Goal: Task Accomplishment & Management: Use online tool/utility

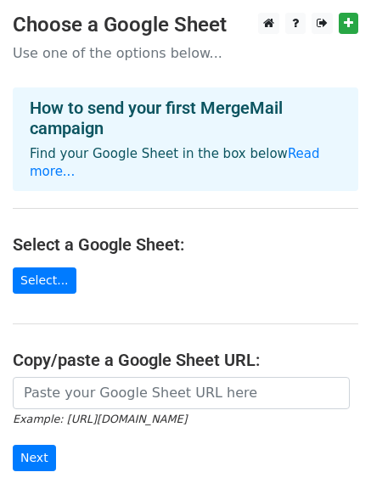
click at [44, 245] on main "Choose a Google Sheet Use one of the options below... How to send your first Me…" at bounding box center [185, 287] width 371 height 549
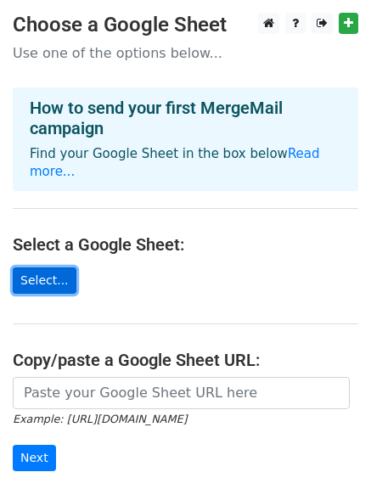
click at [44, 267] on link "Select..." at bounding box center [45, 280] width 64 height 26
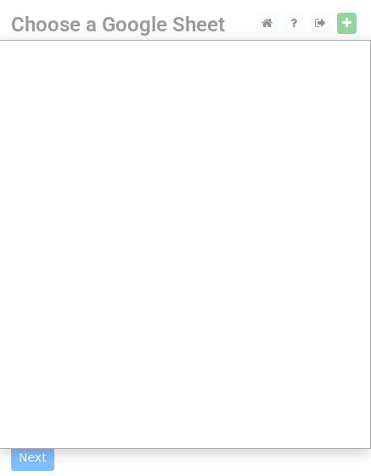
scroll to position [204, 2]
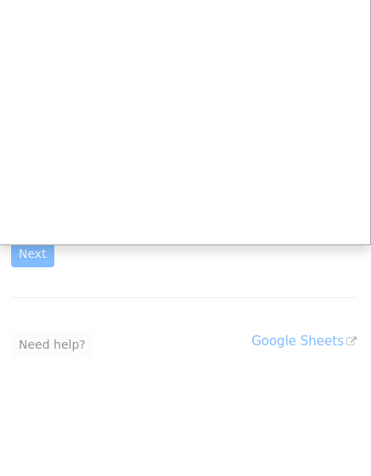
click at [193, 303] on div at bounding box center [183, 136] width 371 height 680
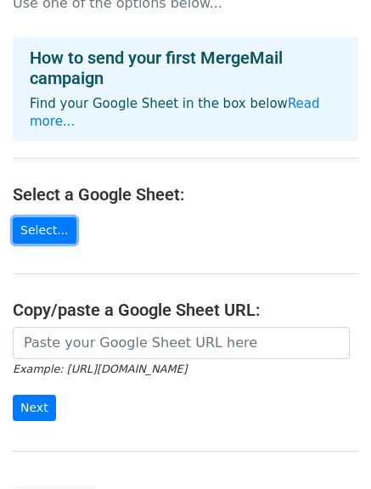
scroll to position [0, 0]
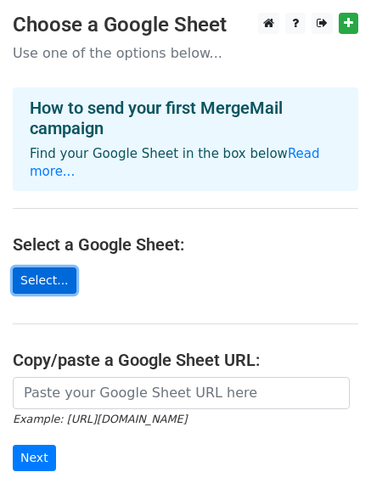
click at [48, 267] on link "Select..." at bounding box center [45, 280] width 64 height 26
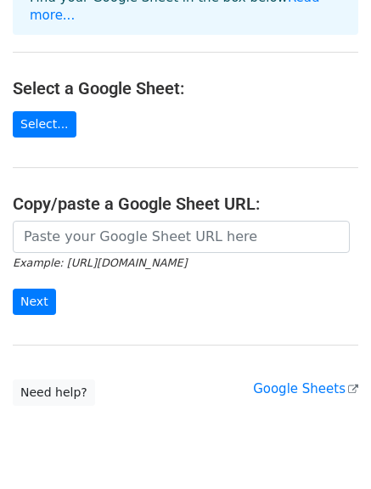
scroll to position [191, 0]
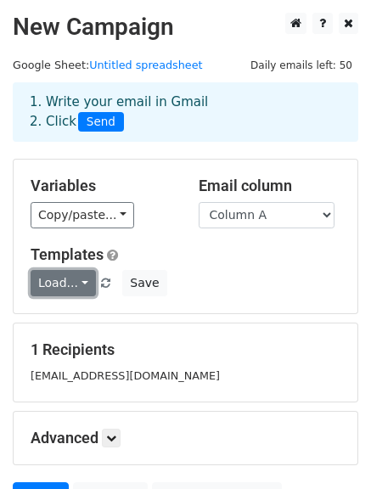
click at [74, 288] on link "Load..." at bounding box center [63, 283] width 65 height 26
click at [171, 238] on div "Variables Copy/paste... {{Column A}} Email column Column A Templates Load... No…" at bounding box center [186, 237] width 344 height 154
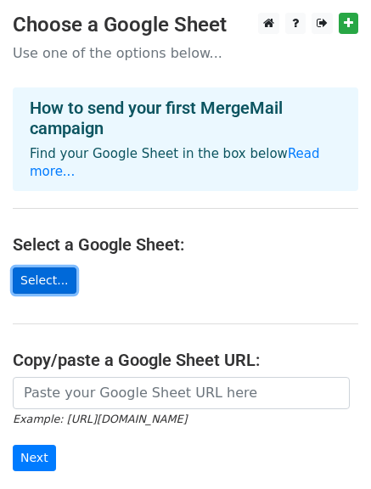
click at [32, 267] on link "Select..." at bounding box center [45, 280] width 64 height 26
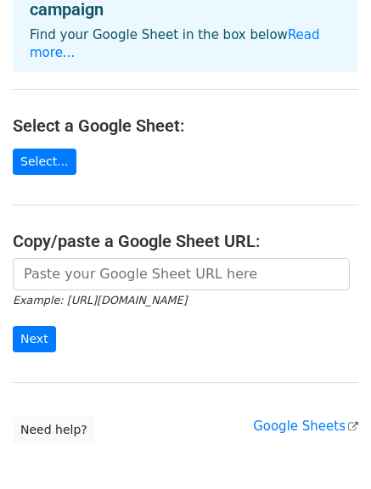
scroll to position [120, 0]
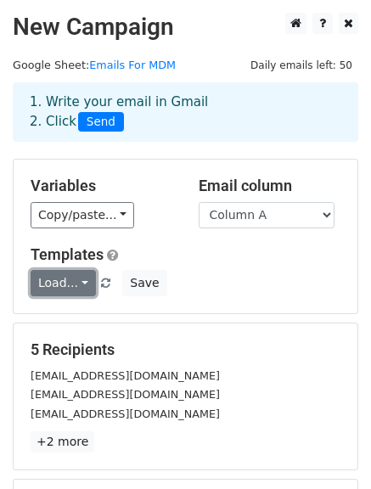
click at [68, 282] on link "Load..." at bounding box center [63, 283] width 65 height 26
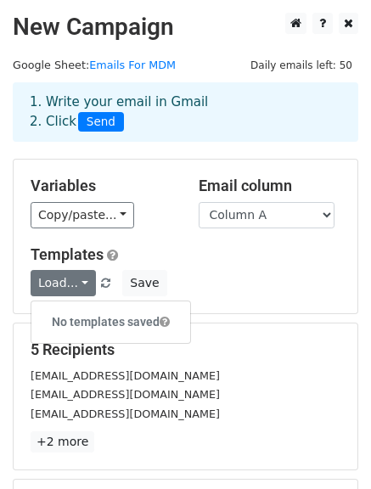
click at [122, 107] on div "1. Write your email in Gmail 2. Click Send" at bounding box center [185, 111] width 337 height 39
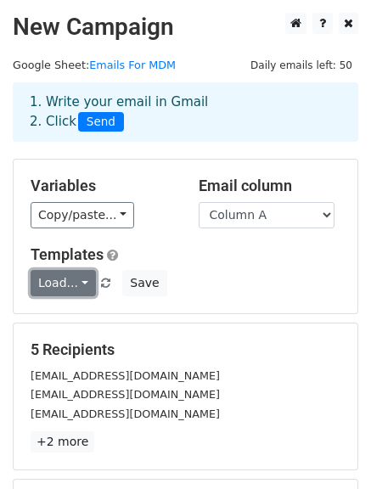
click at [71, 285] on link "Load..." at bounding box center [63, 283] width 65 height 26
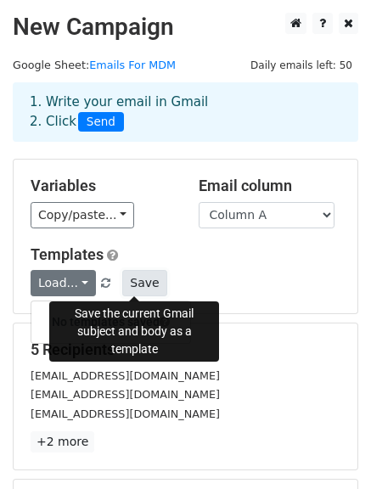
click at [125, 287] on button "Save" at bounding box center [144, 283] width 44 height 26
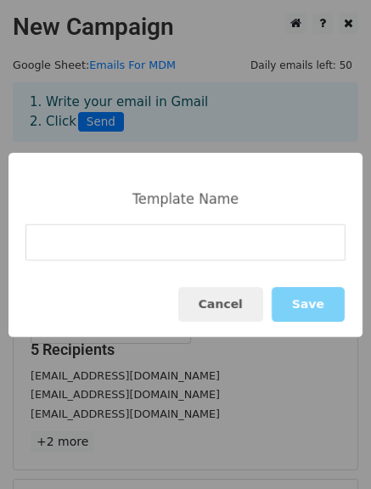
click at [117, 254] on input at bounding box center [185, 242] width 320 height 36
type input "MDM Template"
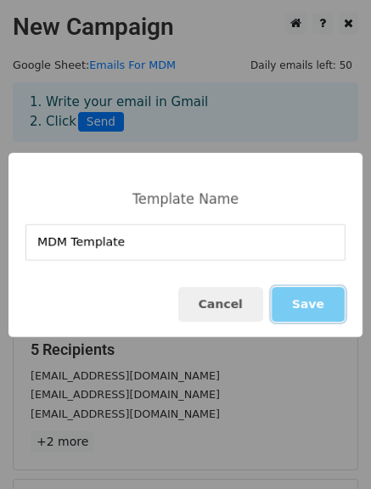
click at [316, 310] on button "Save" at bounding box center [308, 304] width 73 height 35
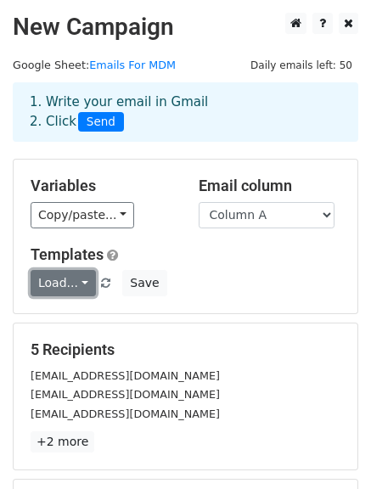
click at [84, 283] on link "Load..." at bounding box center [63, 283] width 65 height 26
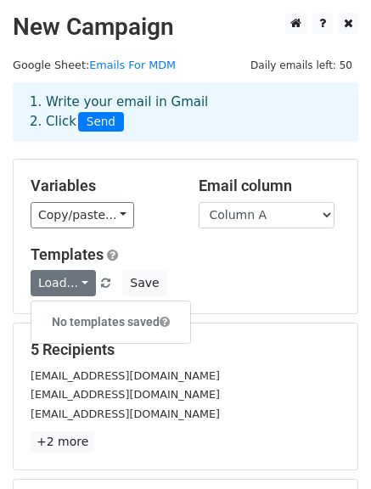
click at [184, 265] on div "Templates Load... No templates saved Save" at bounding box center [185, 271] width 335 height 52
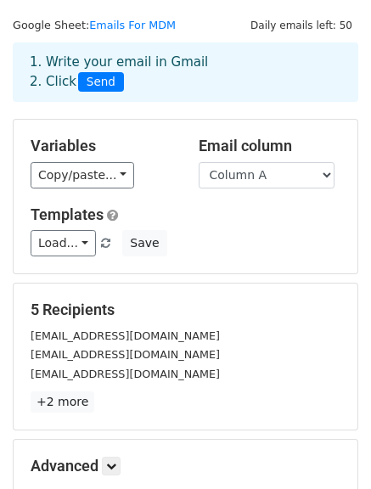
scroll to position [41, 0]
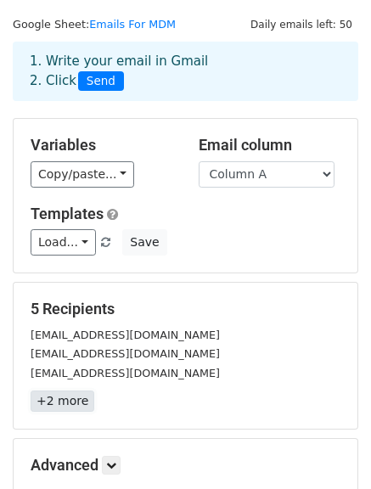
click at [57, 405] on link "+2 more" at bounding box center [63, 400] width 64 height 21
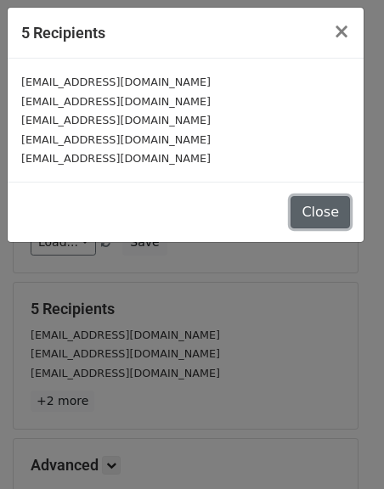
click at [328, 204] on button "Close" at bounding box center [319, 212] width 59 height 32
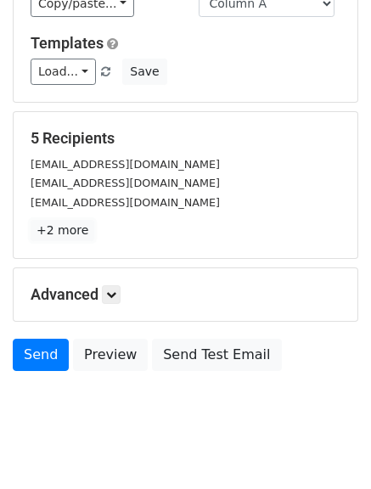
scroll to position [212, 0]
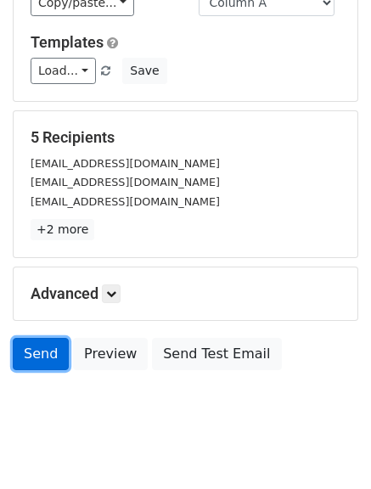
click at [53, 349] on link "Send" at bounding box center [41, 354] width 56 height 32
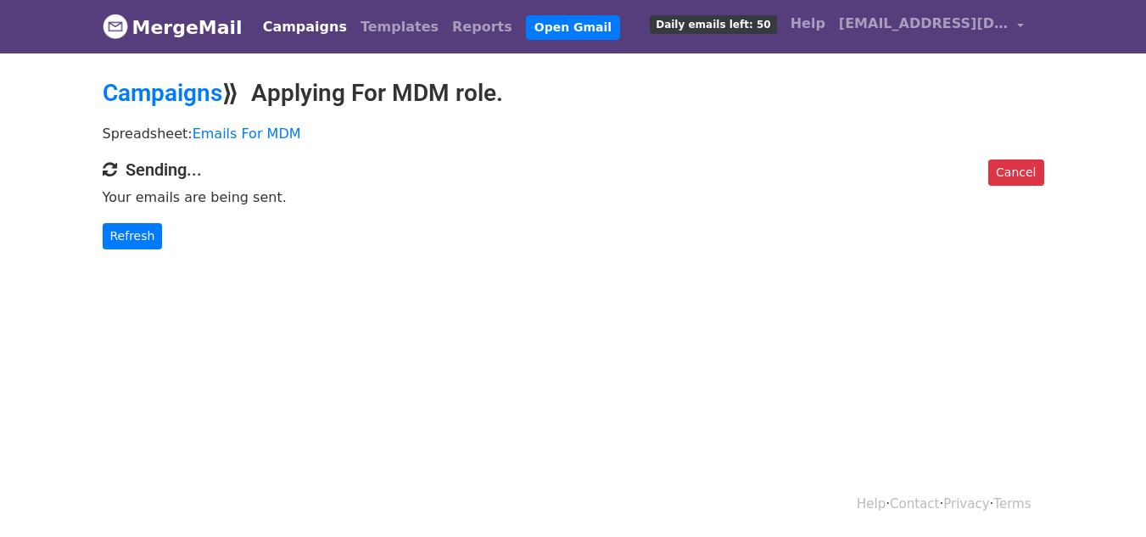
scroll to position [1, 0]
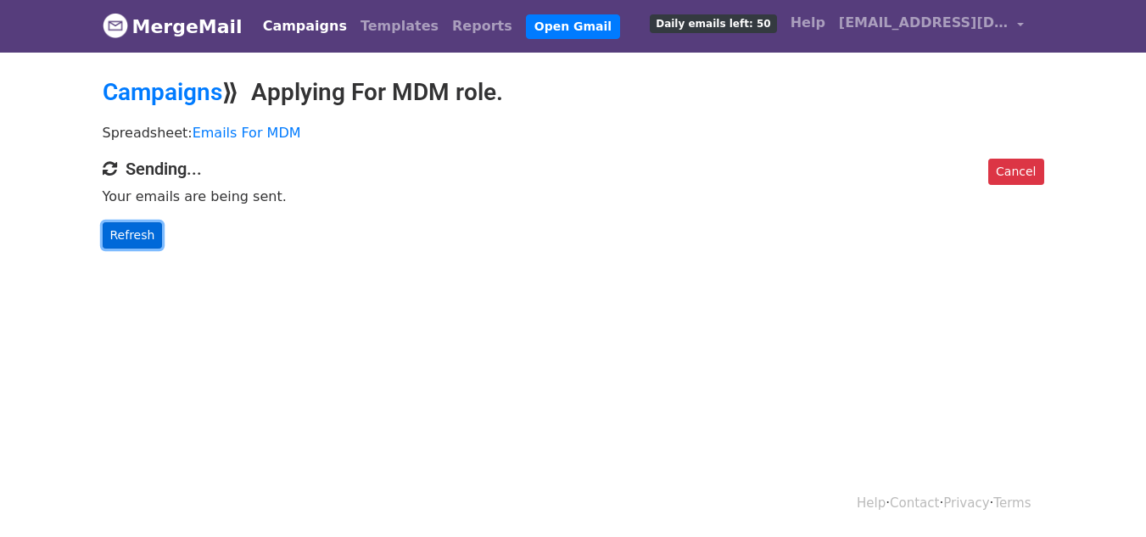
click at [128, 234] on link "Refresh" at bounding box center [133, 235] width 60 height 26
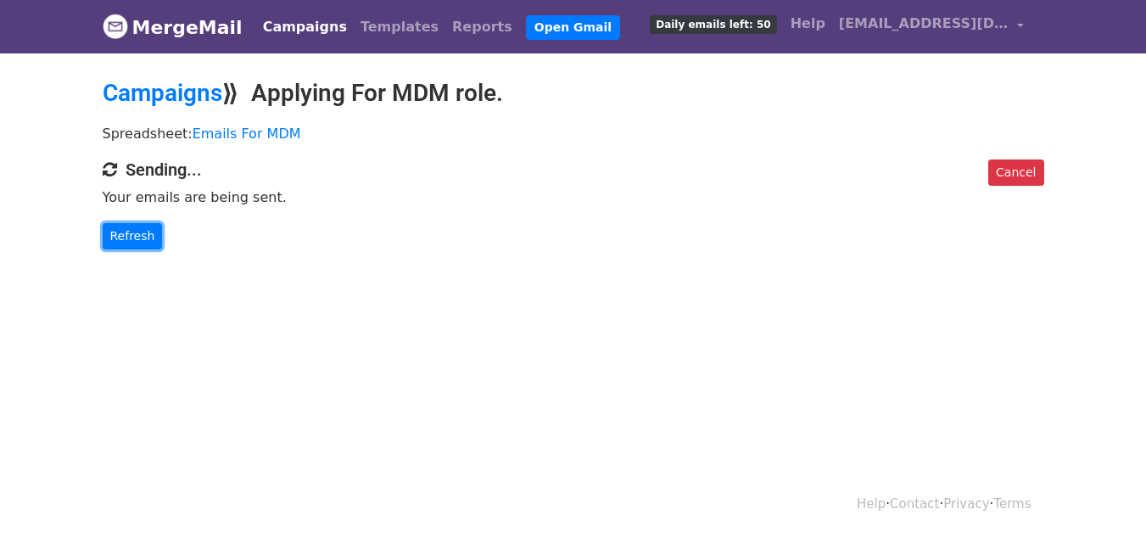
click at [128, 234] on link "Refresh" at bounding box center [133, 236] width 60 height 26
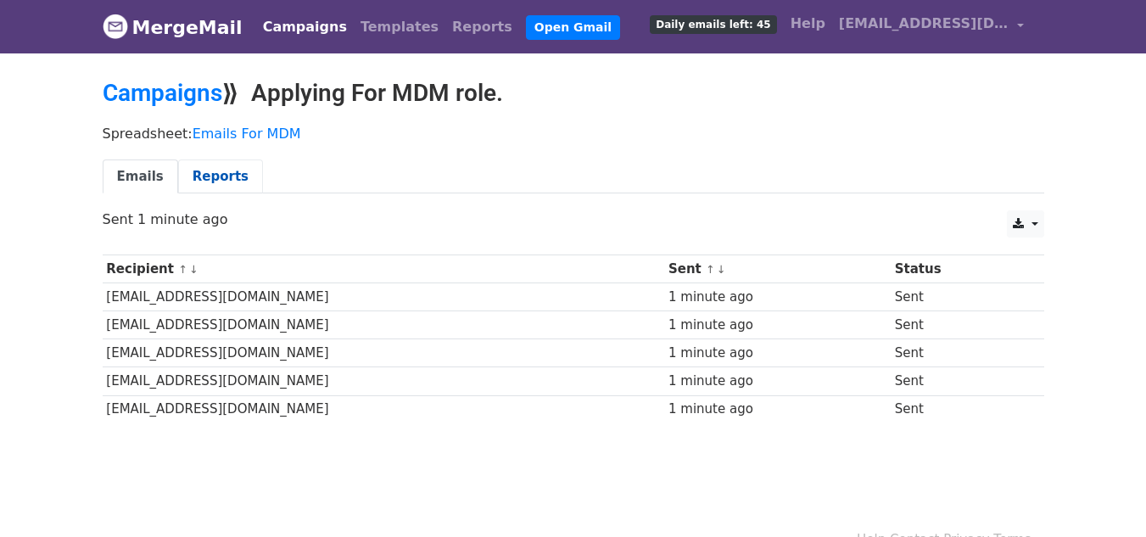
click at [221, 173] on link "Reports" at bounding box center [220, 177] width 85 height 35
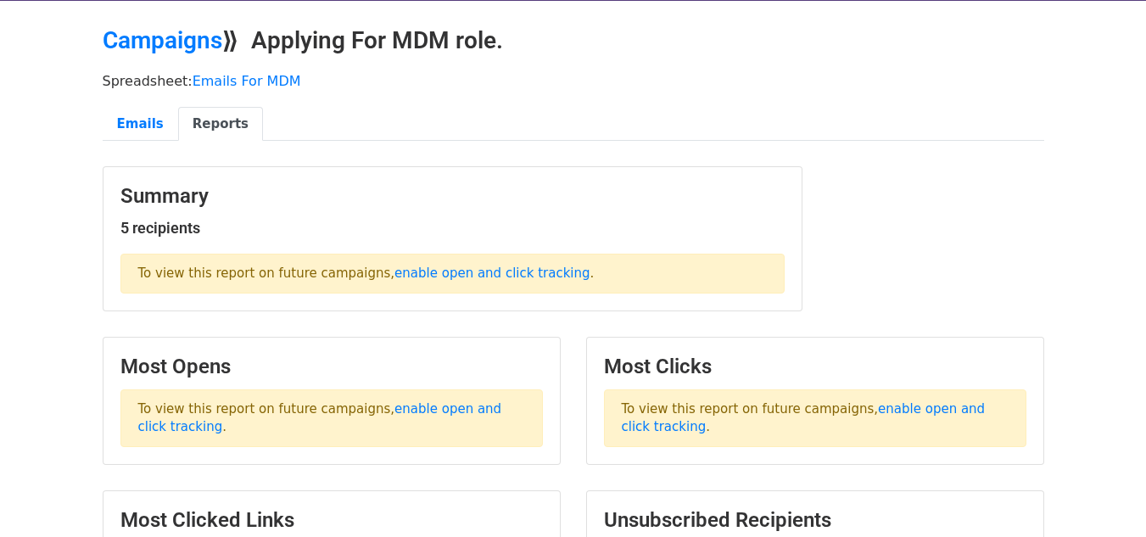
scroll to position [54, 0]
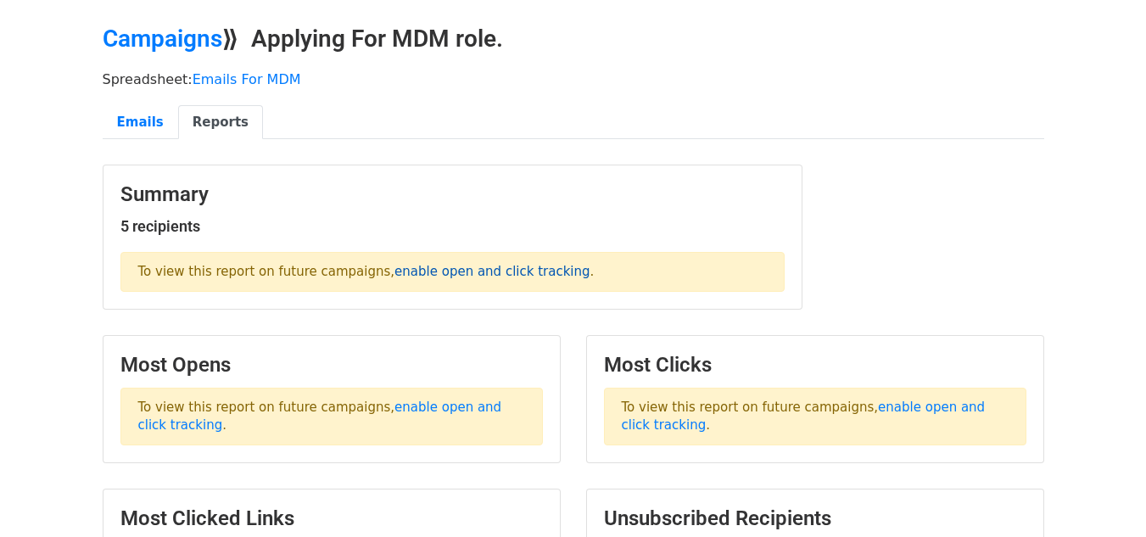
click at [451, 270] on link "enable open and click tracking" at bounding box center [492, 271] width 195 height 15
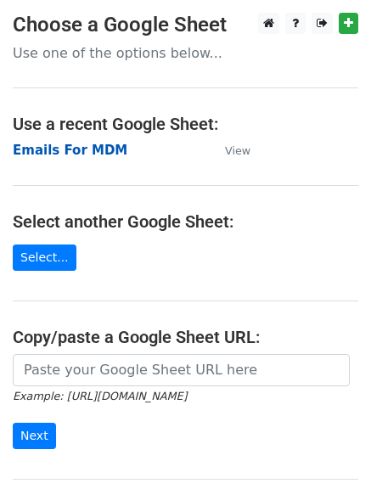
click at [74, 155] on strong "Emails For MDM" at bounding box center [70, 150] width 115 height 15
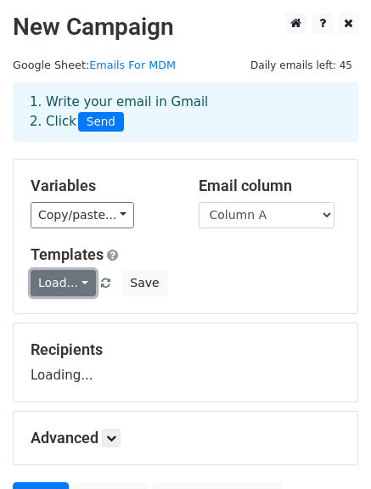
click at [53, 272] on link "Load..." at bounding box center [63, 283] width 65 height 26
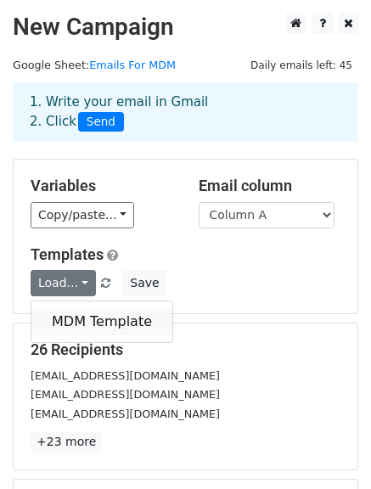
click at [84, 316] on link "MDM Template" at bounding box center [101, 321] width 141 height 27
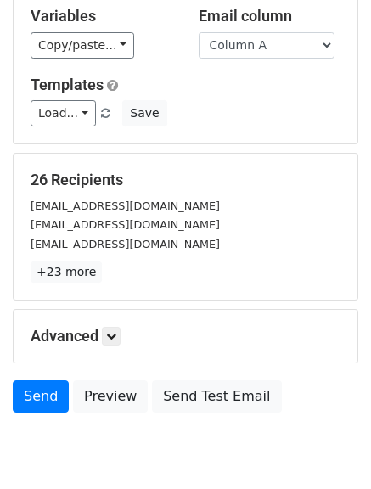
scroll to position [238, 0]
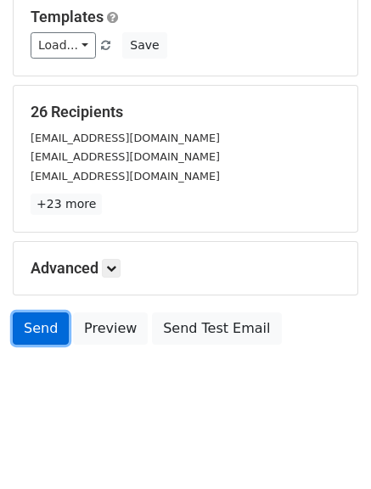
click at [43, 338] on link "Send" at bounding box center [41, 328] width 56 height 32
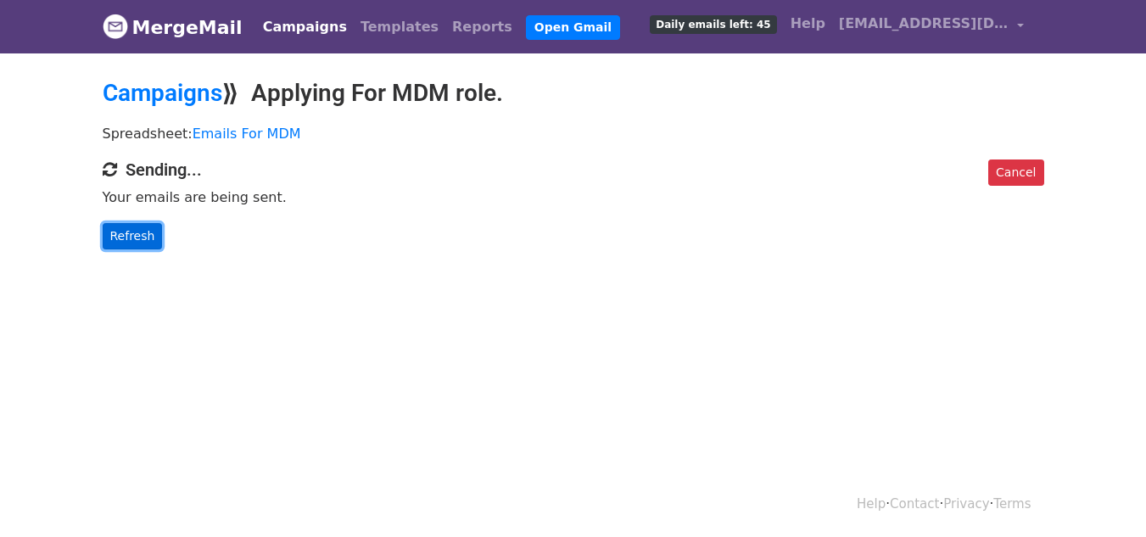
click at [122, 237] on link "Refresh" at bounding box center [133, 236] width 60 height 26
click at [151, 231] on link "Refresh" at bounding box center [133, 236] width 60 height 26
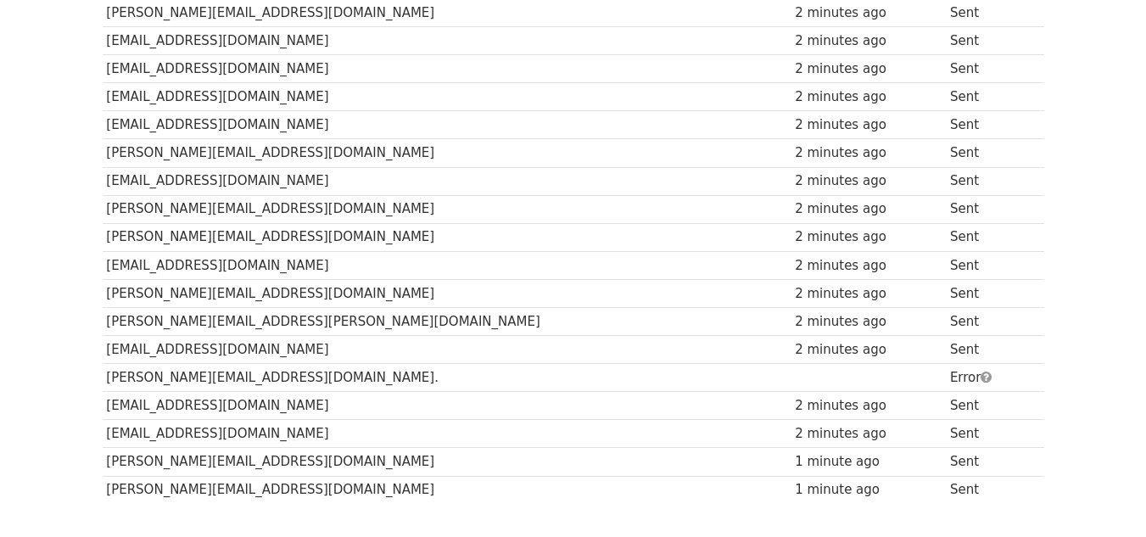
scroll to position [594, 0]
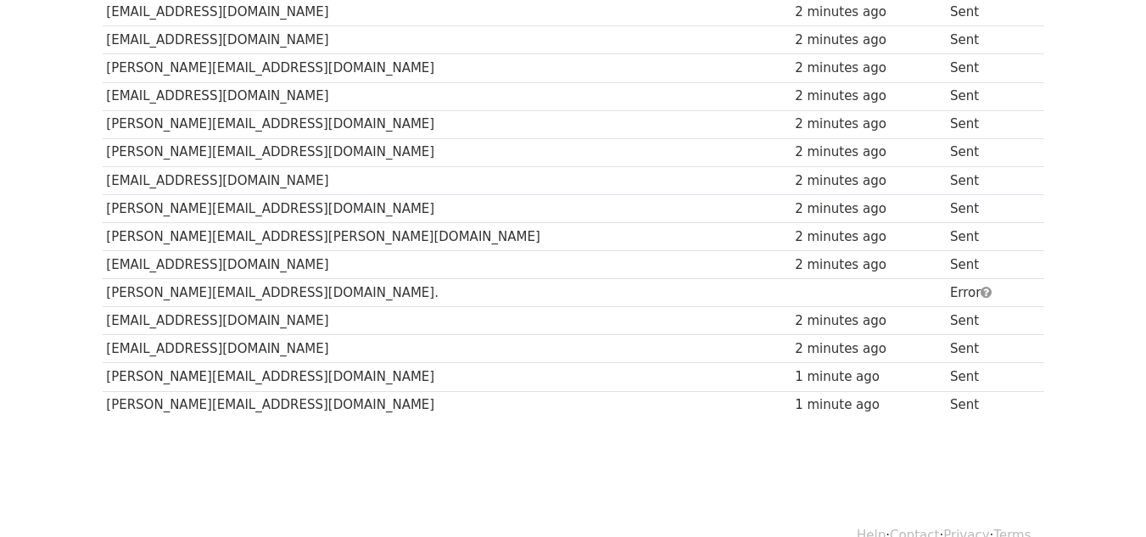
click at [186, 297] on td "[PERSON_NAME][EMAIL_ADDRESS][DOMAIN_NAME]." at bounding box center [447, 293] width 689 height 28
click at [981, 292] on span at bounding box center [986, 292] width 11 height 13
click at [981, 294] on span at bounding box center [986, 292] width 11 height 13
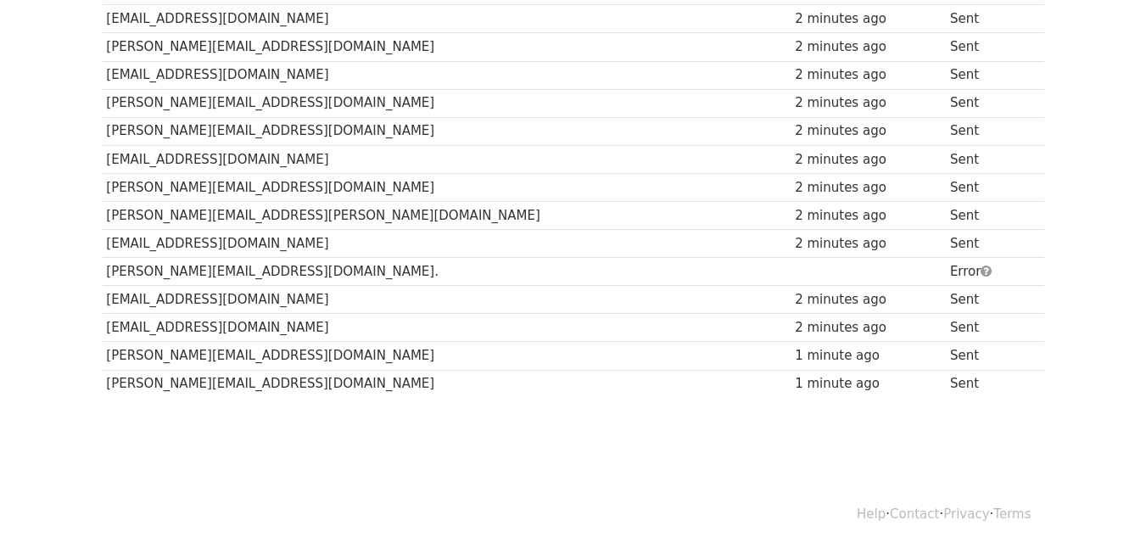
scroll to position [626, 0]
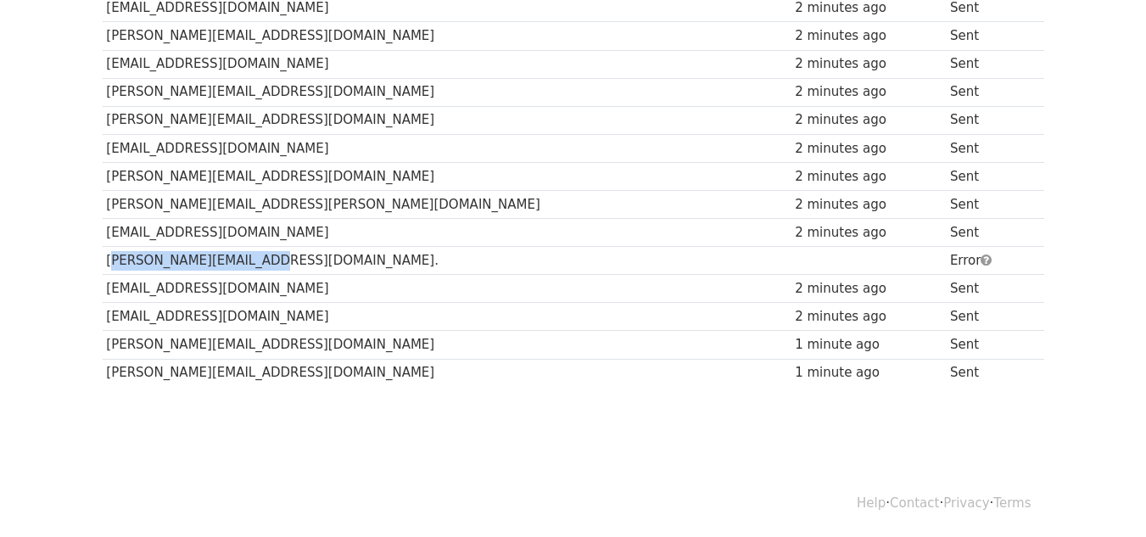
drag, startPoint x: 107, startPoint y: 262, endPoint x: 257, endPoint y: 248, distance: 150.9
click at [257, 248] on td "[PERSON_NAME][EMAIL_ADDRESS][DOMAIN_NAME]." at bounding box center [447, 261] width 689 height 28
drag, startPoint x: 106, startPoint y: 260, endPoint x: 232, endPoint y: 251, distance: 125.9
click at [232, 251] on td "[PERSON_NAME][EMAIL_ADDRESS][DOMAIN_NAME]." at bounding box center [447, 261] width 689 height 28
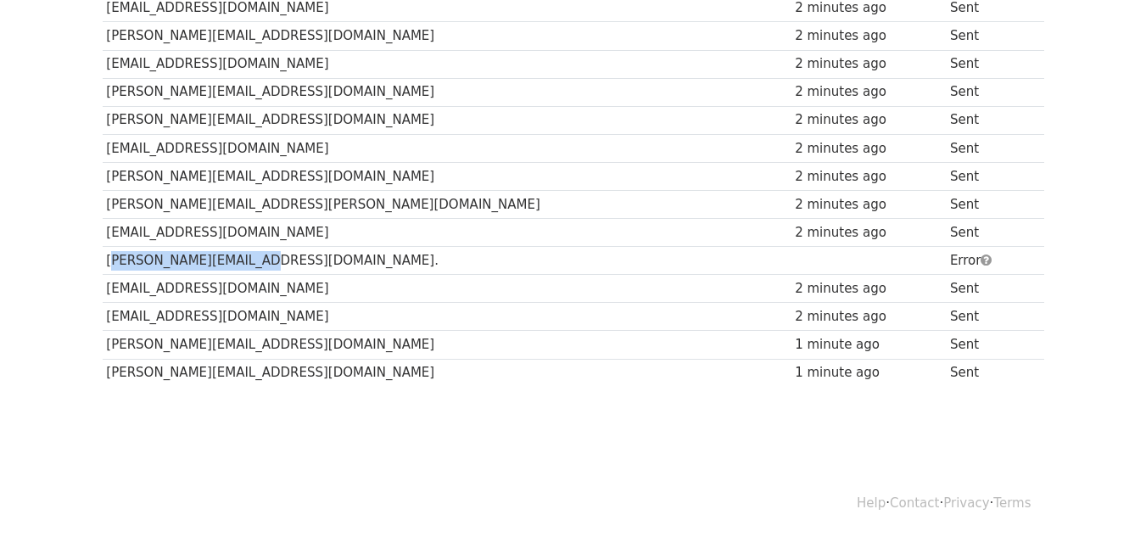
copy td "[PERSON_NAME][EMAIL_ADDRESS][DOMAIN_NAME]"
